Goal: Task Accomplishment & Management: Use online tool/utility

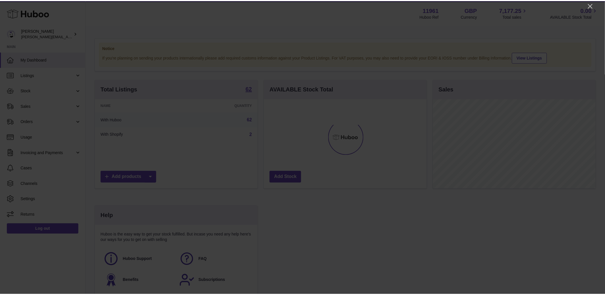
scroll to position [90, 164]
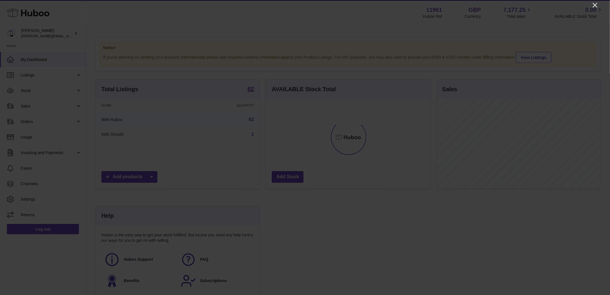
click at [592, 4] on icon "Close" at bounding box center [595, 5] width 7 height 7
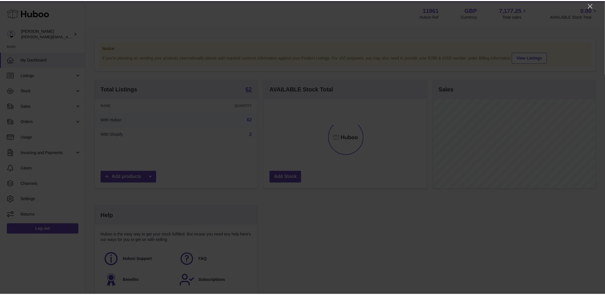
scroll to position [287151, 287078]
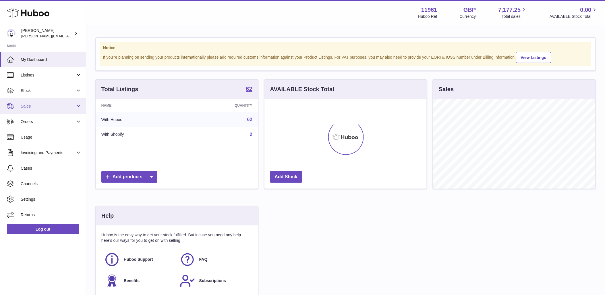
click at [74, 104] on span "Sales" at bounding box center [48, 105] width 55 height 5
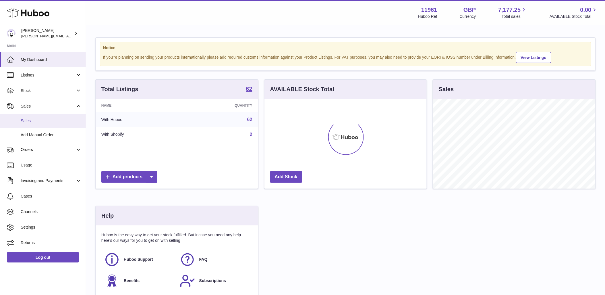
click at [34, 122] on span "Sales" at bounding box center [51, 120] width 61 height 5
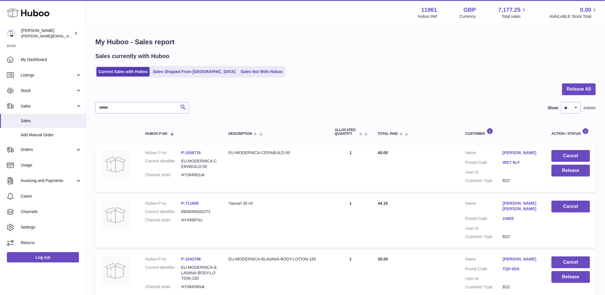
click at [241, 59] on div "Sales currently with Huboo" at bounding box center [345, 56] width 501 height 8
click at [244, 69] on link "Sales Not With Huboo" at bounding box center [262, 71] width 46 height 9
click at [239, 68] on link "Sales Not With Huboo" at bounding box center [262, 71] width 46 height 9
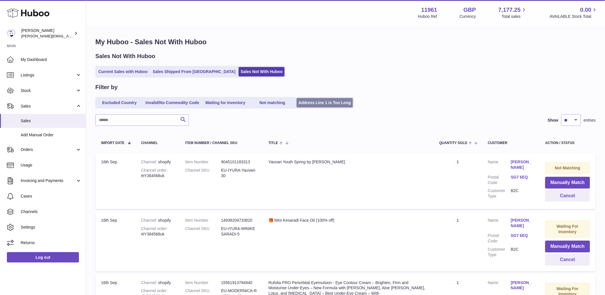
click at [324, 102] on link "Address Line 1 is Too Long" at bounding box center [325, 102] width 57 height 9
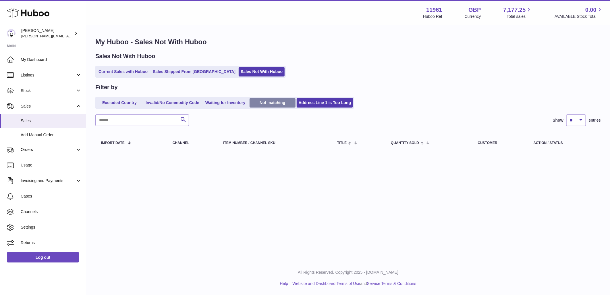
click at [277, 102] on link "Not matching" at bounding box center [273, 102] width 46 height 9
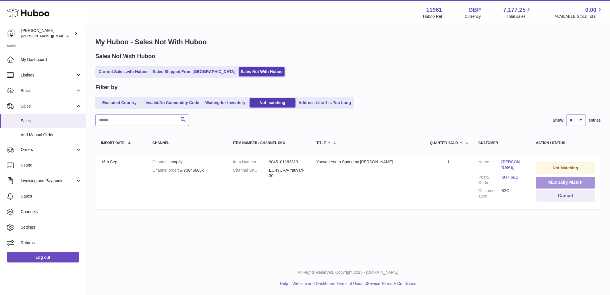
click at [564, 182] on button "Manually Match" at bounding box center [565, 183] width 59 height 12
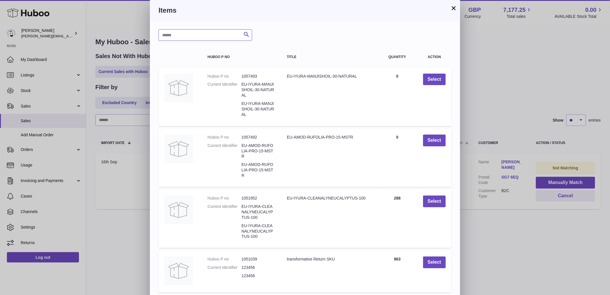
click at [224, 36] on input "text" at bounding box center [206, 34] width 94 height 11
type input "*******"
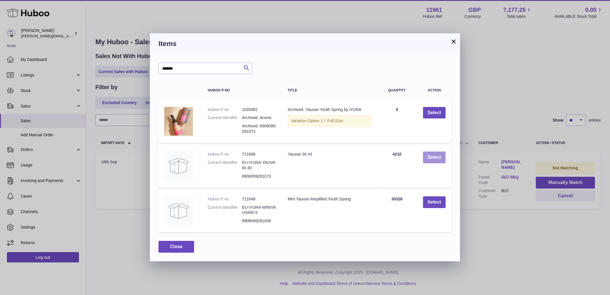
click at [430, 159] on button "Select" at bounding box center [434, 157] width 23 height 12
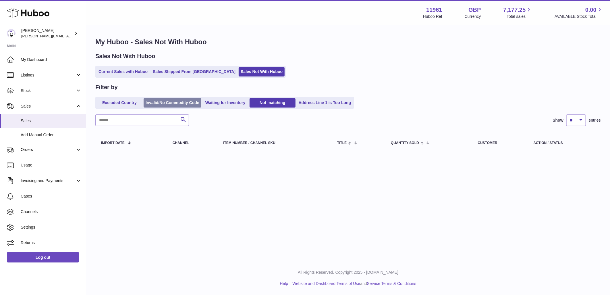
click at [158, 99] on link "Invalid/No Commodity Code" at bounding box center [173, 102] width 58 height 9
click at [115, 102] on link "Excluded Country" at bounding box center [120, 102] width 46 height 9
click at [233, 104] on link "Waiting for Inventory" at bounding box center [226, 102] width 46 height 9
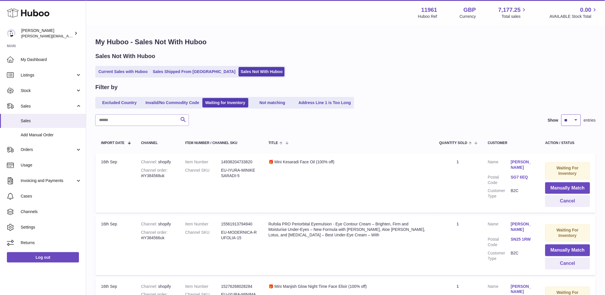
click at [573, 122] on select "** ** ** ***" at bounding box center [572, 119] width 20 height 11
select select "***"
click at [562, 114] on select "** ** ** ***" at bounding box center [572, 119] width 20 height 11
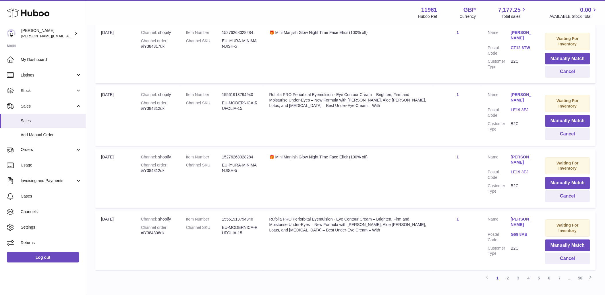
scroll to position [6140, 0]
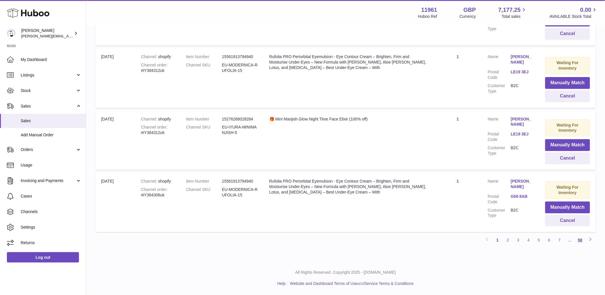
click at [578, 239] on link "50" at bounding box center [580, 240] width 10 height 10
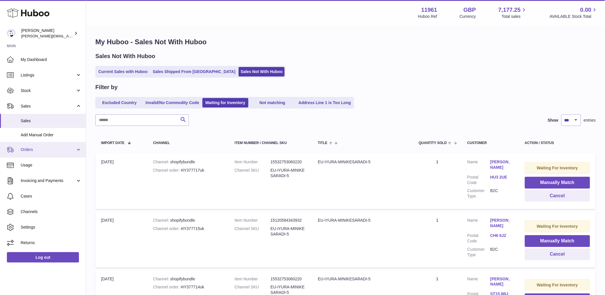
click at [75, 145] on link "Orders" at bounding box center [43, 150] width 86 height 16
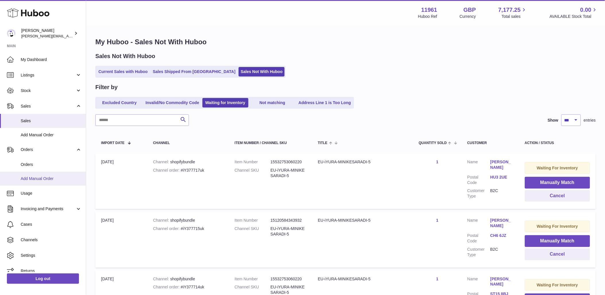
click at [39, 179] on span "Add Manual Order" at bounding box center [51, 178] width 61 height 5
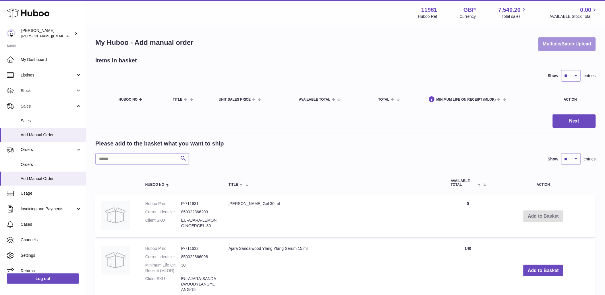
click at [583, 45] on button "Multiple/Batch Upload" at bounding box center [567, 44] width 57 height 14
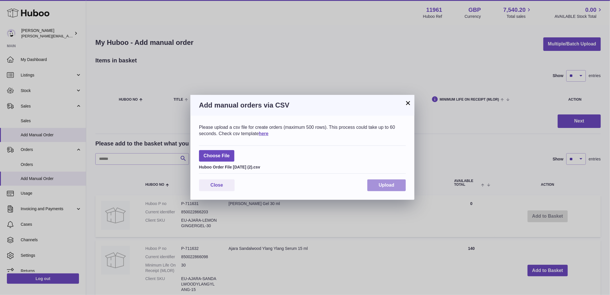
click at [392, 185] on span "Upload" at bounding box center [387, 184] width 16 height 5
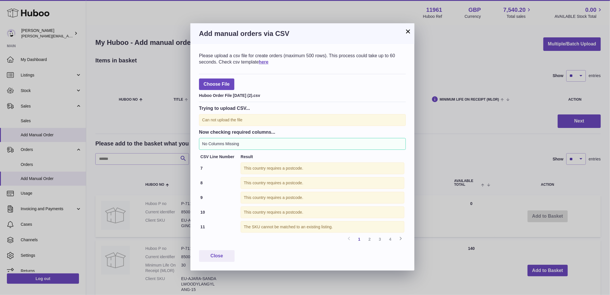
click at [406, 32] on button "×" at bounding box center [408, 31] width 7 height 7
